Goal: Task Accomplishment & Management: Manage account settings

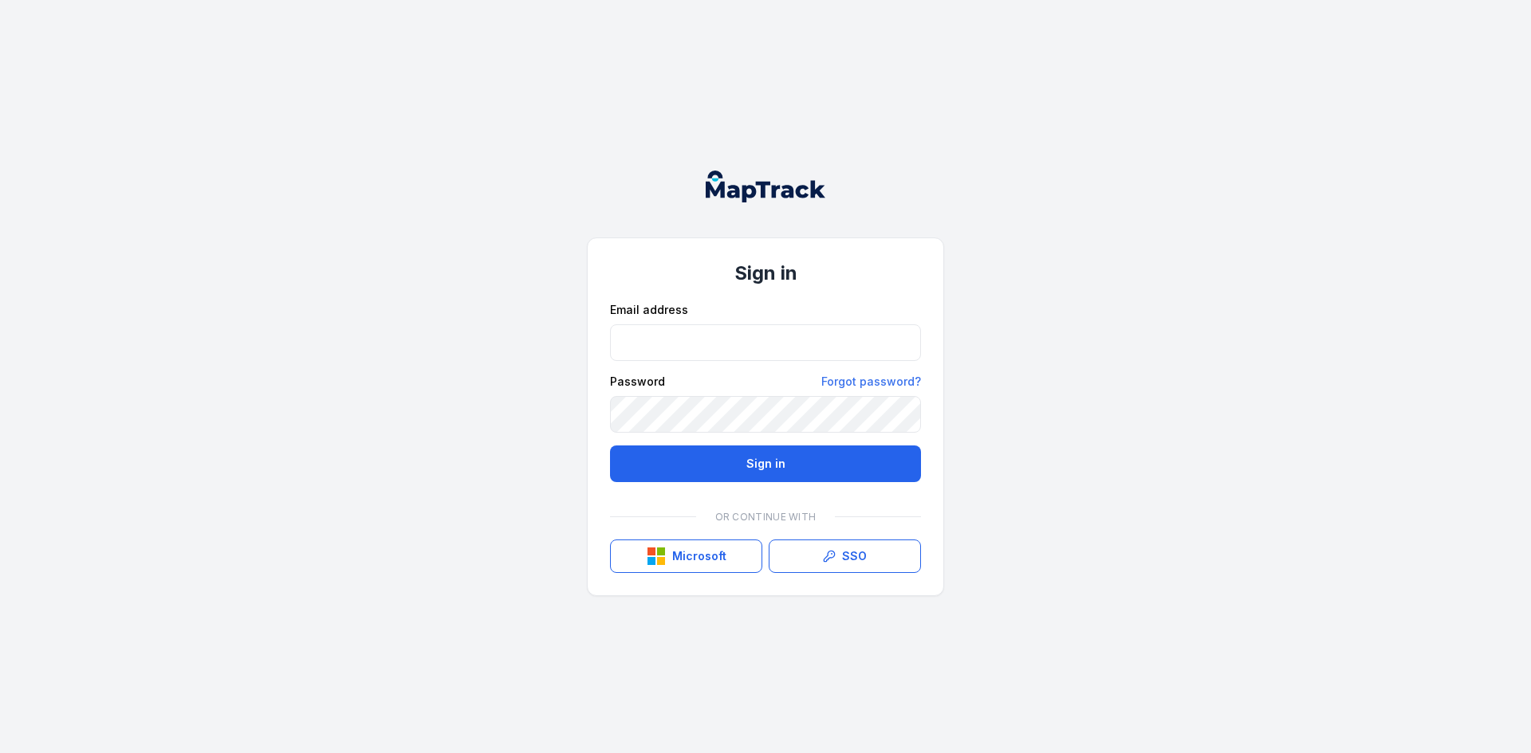
click at [641, 348] on input "email" at bounding box center [765, 342] width 311 height 37
type input "**********"
click at [669, 458] on button "Sign in" at bounding box center [765, 464] width 311 height 37
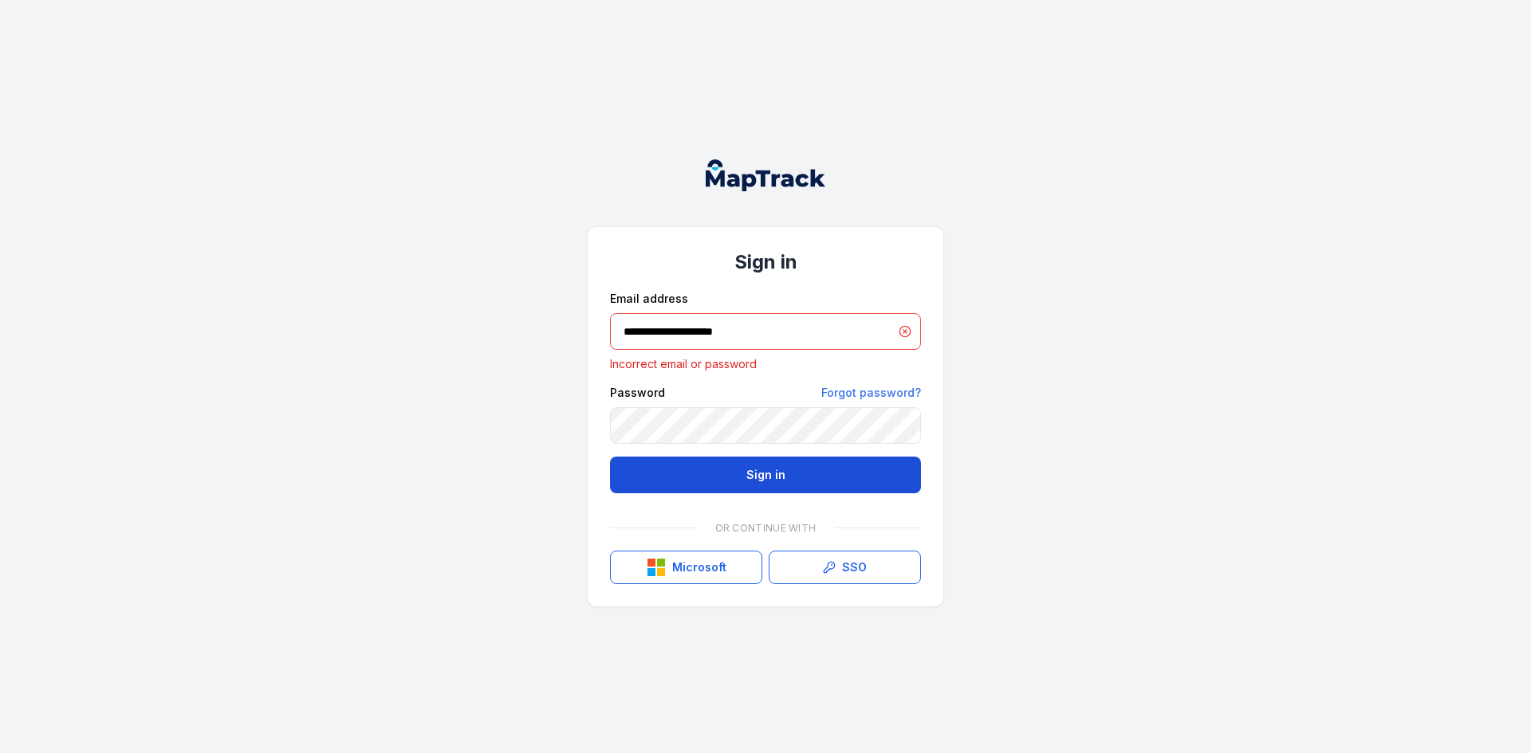
click at [715, 489] on button "Sign in" at bounding box center [765, 475] width 311 height 37
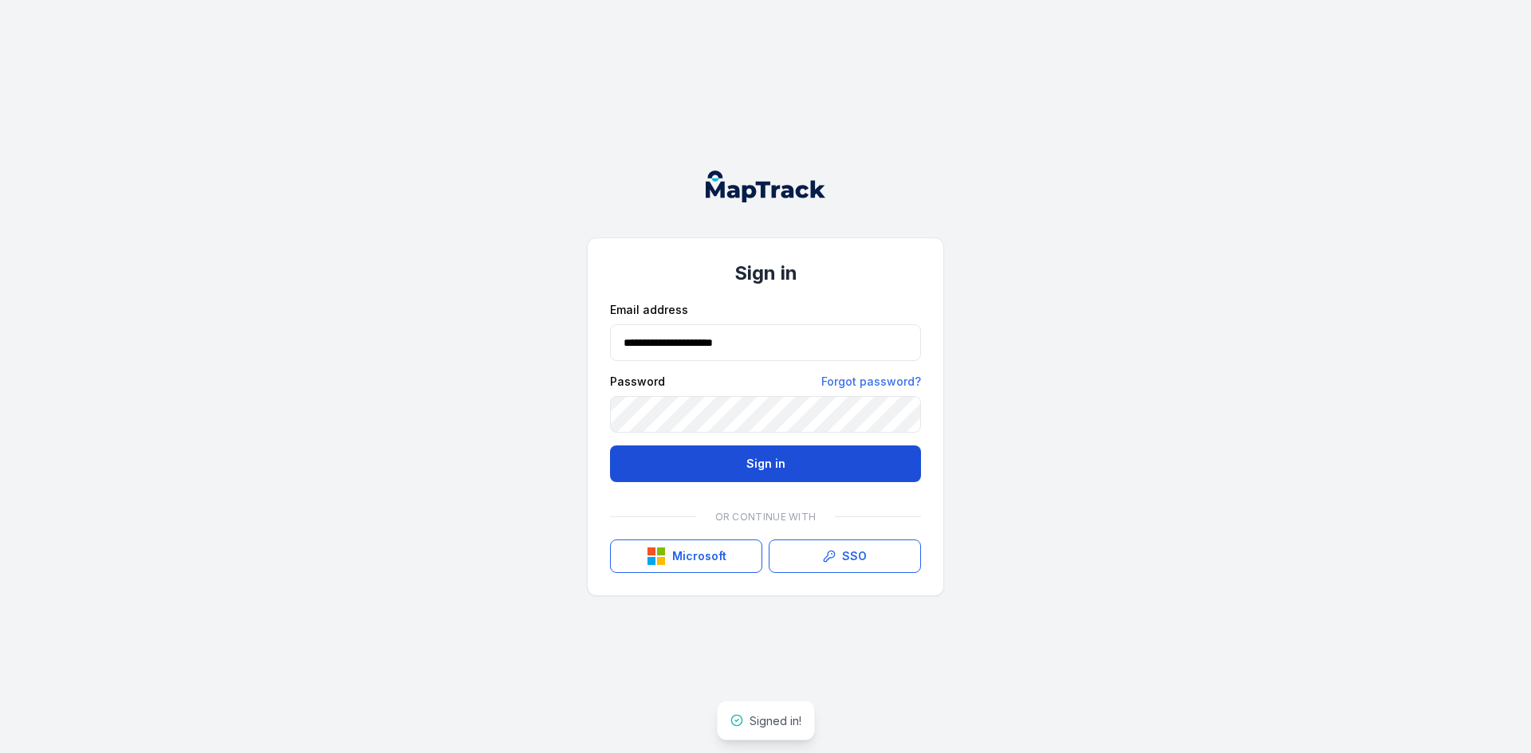
click at [724, 466] on button "Sign in" at bounding box center [765, 464] width 311 height 37
click at [756, 718] on span "Signed in!" at bounding box center [775, 721] width 52 height 14
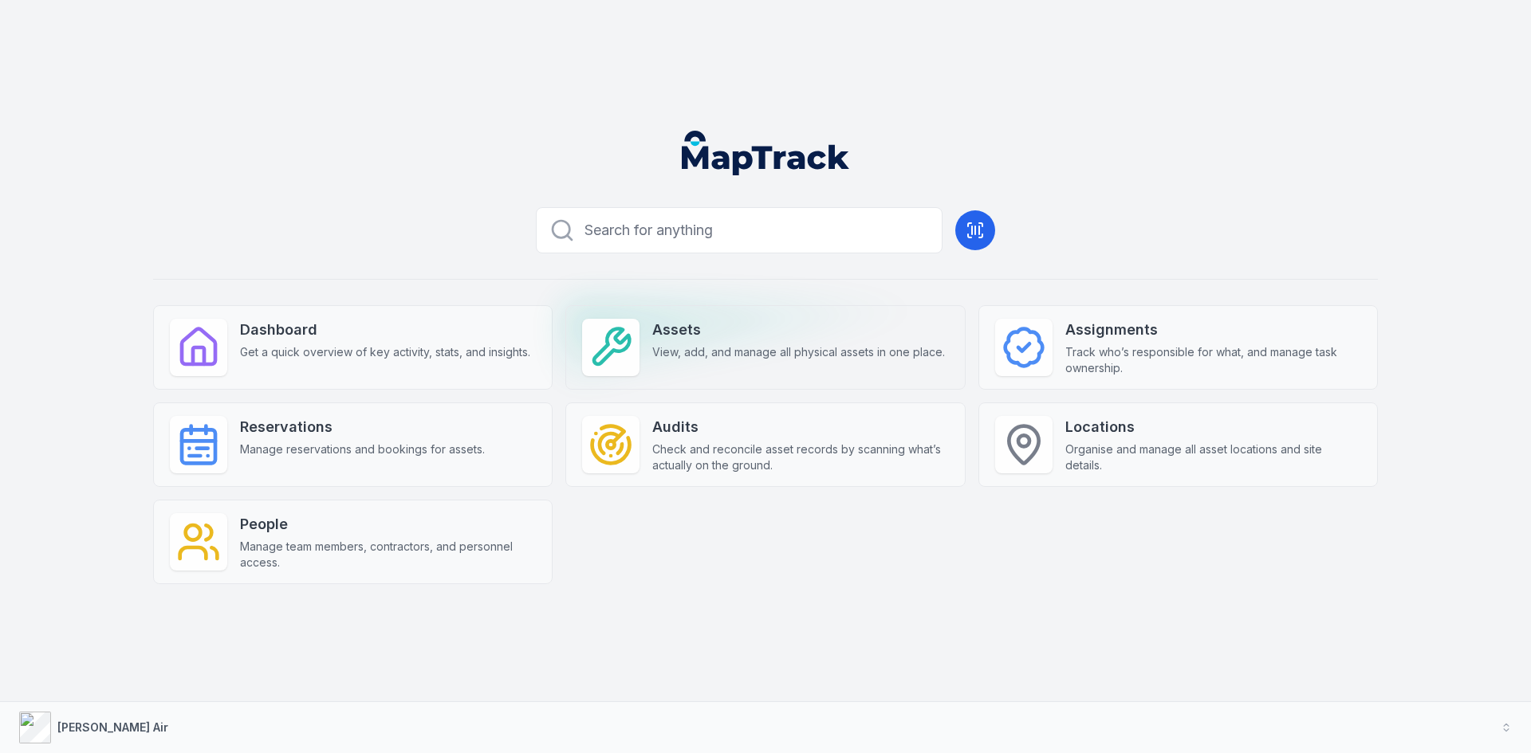
click at [658, 353] on span "View, add, and manage all physical assets in one place." at bounding box center [798, 352] width 293 height 16
